Goal: Find specific page/section: Find specific page/section

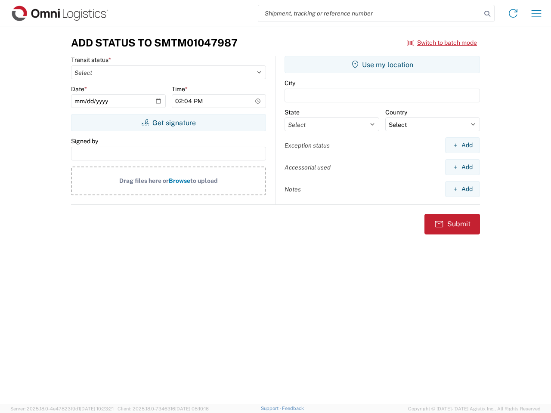
click at [370, 13] on input "search" at bounding box center [369, 13] width 223 height 16
click at [487, 14] on icon at bounding box center [487, 14] width 12 height 12
click at [513, 13] on icon at bounding box center [513, 13] width 14 height 14
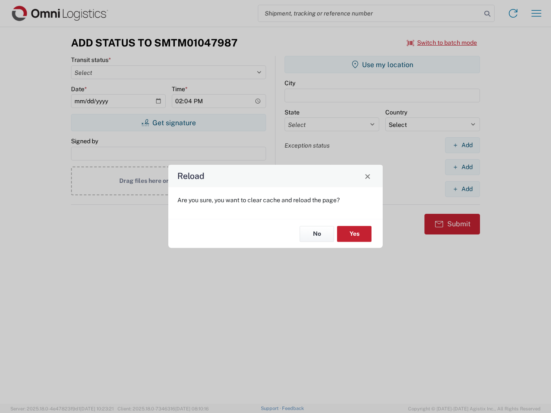
click at [537, 13] on div "Reload Are you sure, you want to clear cache and reload the page? No Yes" at bounding box center [275, 206] width 551 height 413
click at [442, 43] on div "Reload Are you sure, you want to clear cache and reload the page? No Yes" at bounding box center [275, 206] width 551 height 413
click at [168, 123] on div "Reload Are you sure, you want to clear cache and reload the page? No Yes" at bounding box center [275, 206] width 551 height 413
click at [382, 65] on div "Reload Are you sure, you want to clear cache and reload the page? No Yes" at bounding box center [275, 206] width 551 height 413
click at [462, 145] on div "Reload Are you sure, you want to clear cache and reload the page? No Yes" at bounding box center [275, 206] width 551 height 413
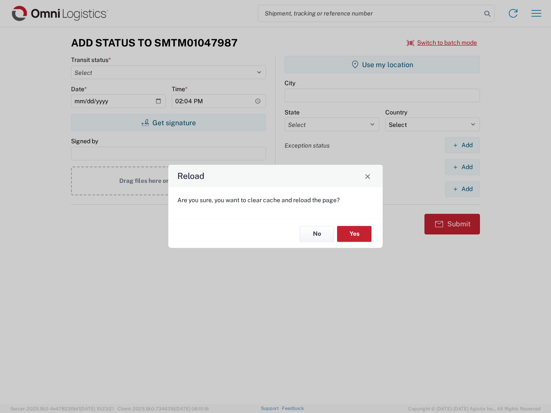
click at [462, 167] on div "Reload Are you sure, you want to clear cache and reload the page? No Yes" at bounding box center [275, 206] width 551 height 413
click at [462, 189] on div "Reload Are you sure, you want to clear cache and reload the page? No Yes" at bounding box center [275, 206] width 551 height 413
